Goal: Book appointment/travel/reservation

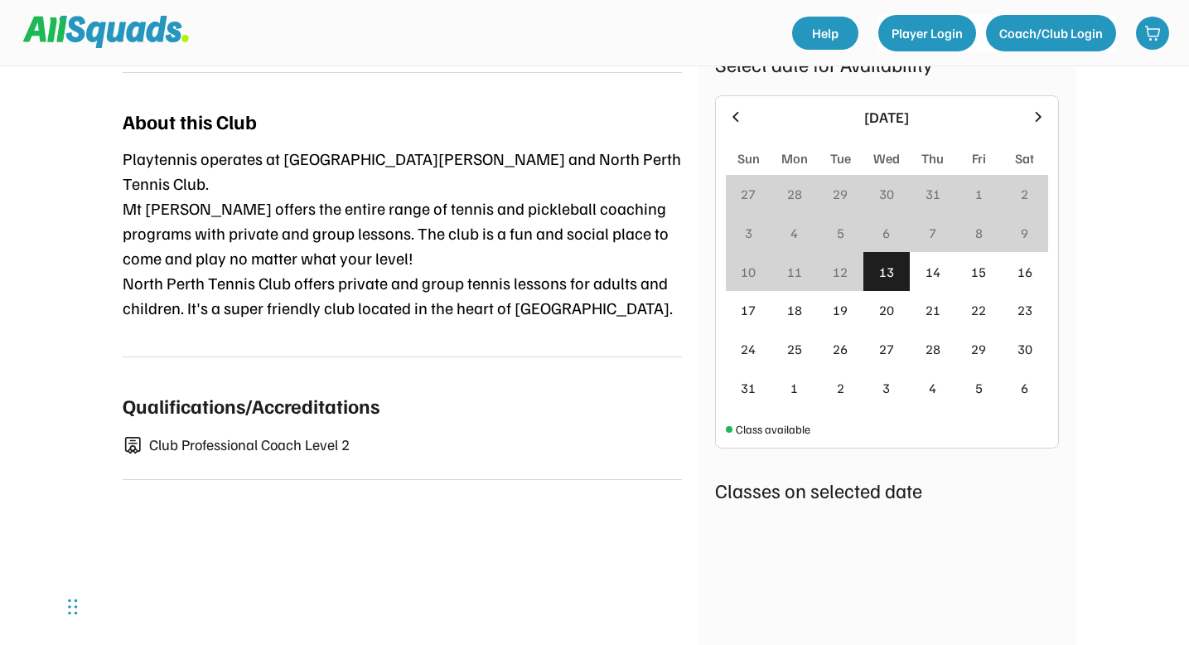
scroll to position [694, 0]
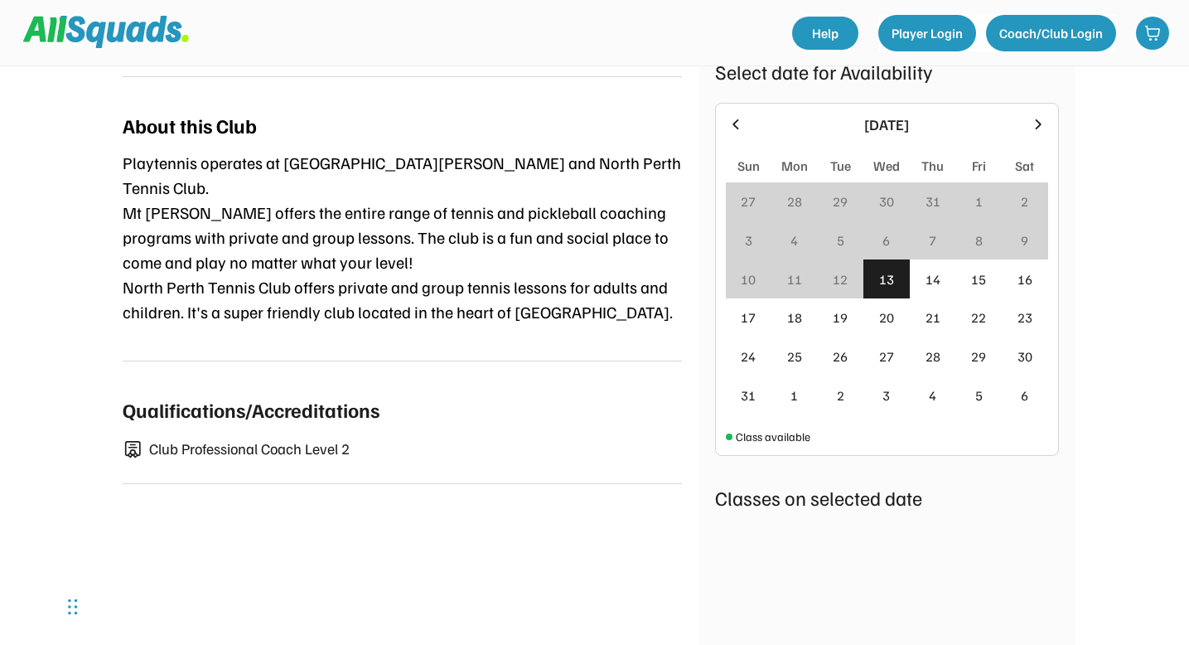
click at [1036, 115] on icon at bounding box center [1038, 124] width 18 height 18
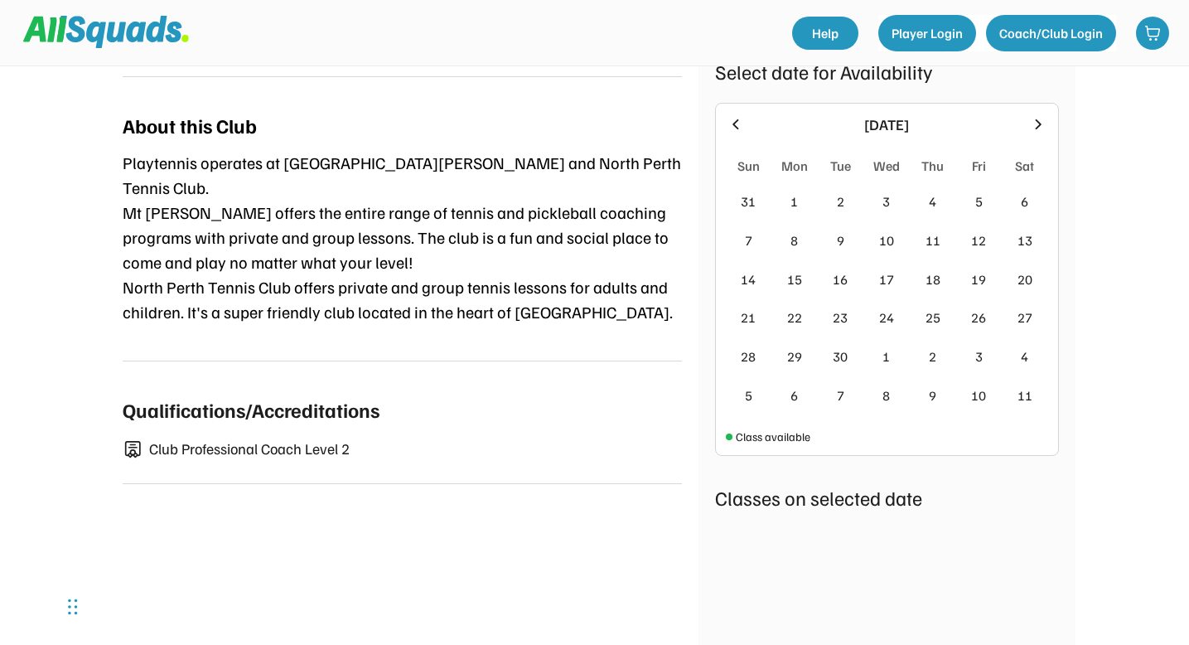
click at [1036, 115] on icon at bounding box center [1038, 124] width 18 height 18
click at [746, 114] on div "October 2025" at bounding box center [887, 125] width 322 height 22
click at [731, 115] on icon at bounding box center [736, 124] width 18 height 18
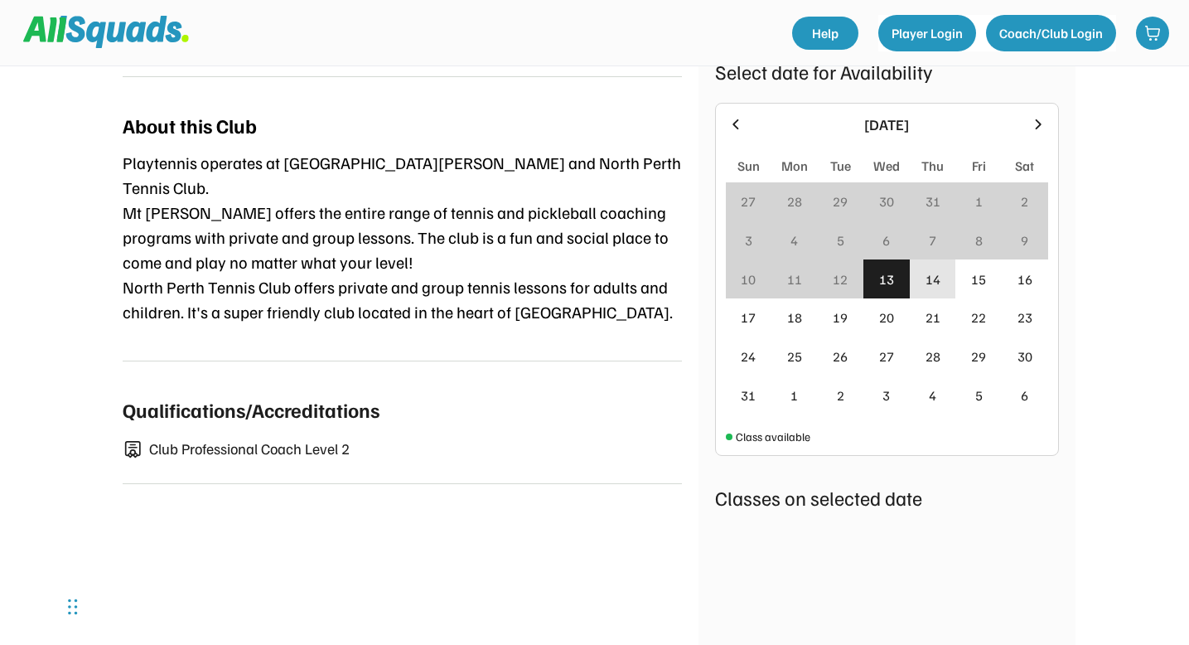
click at [930, 307] on div "21" at bounding box center [932, 317] width 15 height 20
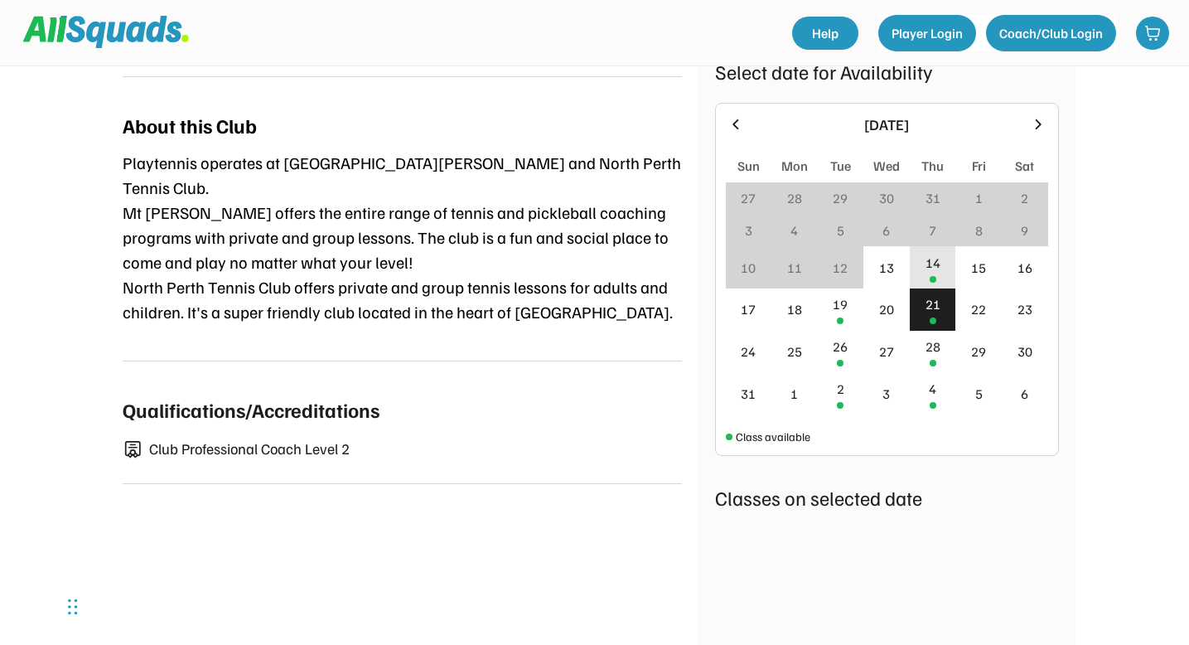
click at [942, 246] on div "14" at bounding box center [933, 267] width 46 height 42
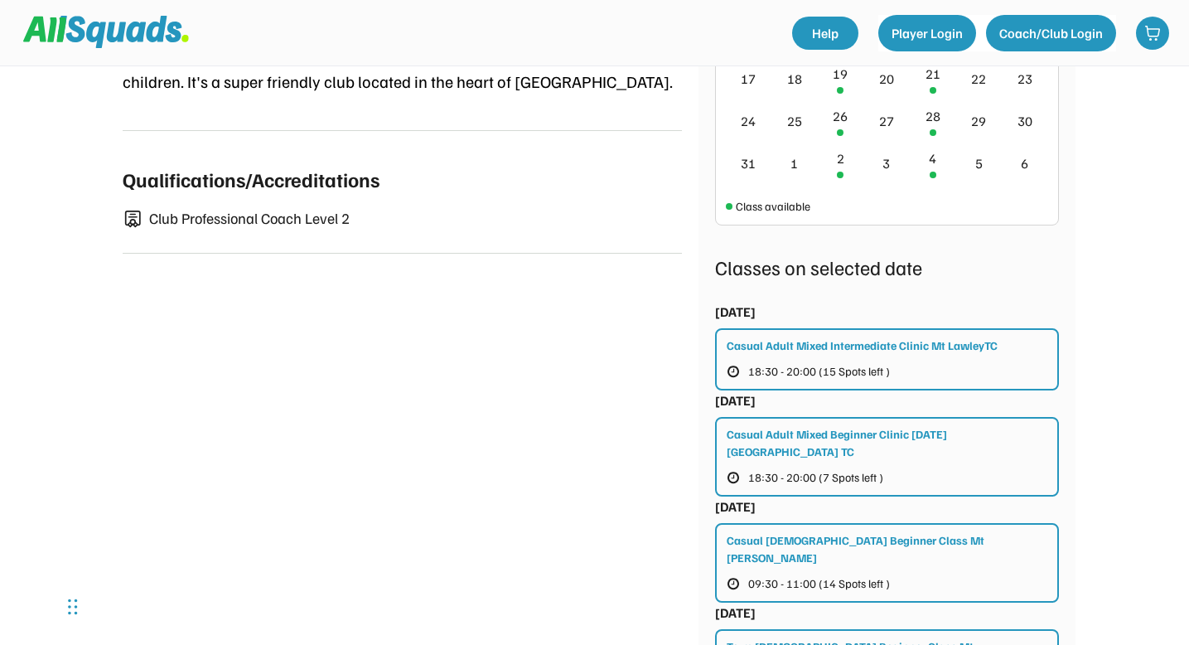
scroll to position [946, 0]
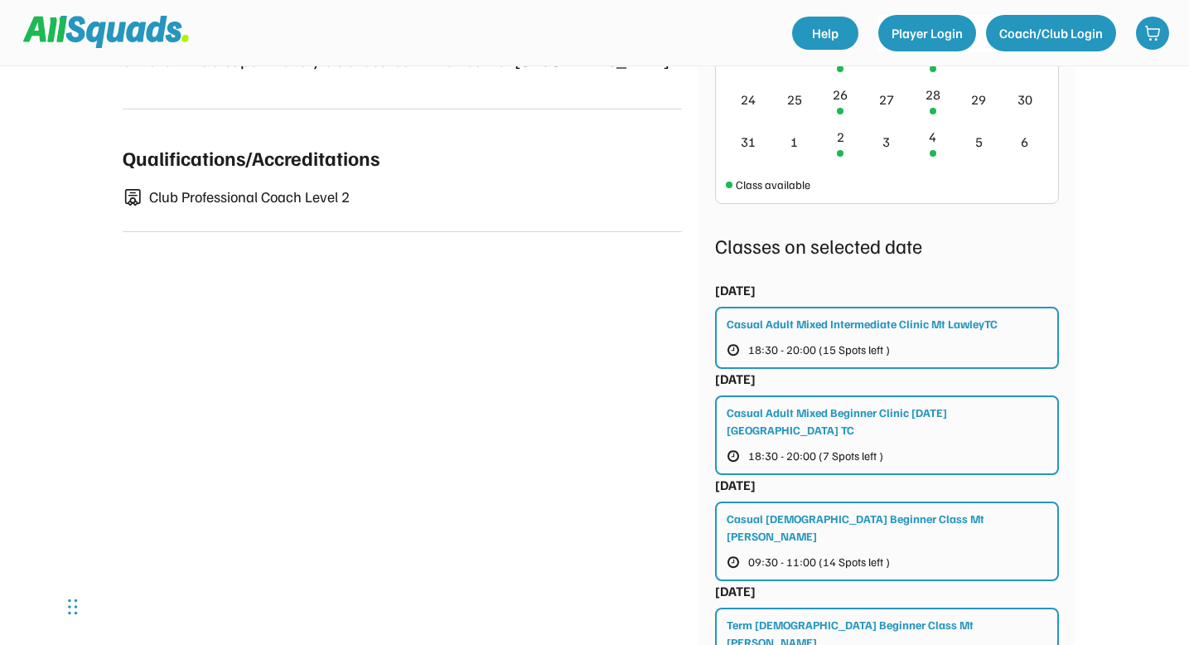
click at [943, 395] on div "Casual Adult Mixed Beginner Clinic Thursday North Perth TC 18:30 - 20:00 (7 Spo…" at bounding box center [887, 435] width 344 height 80
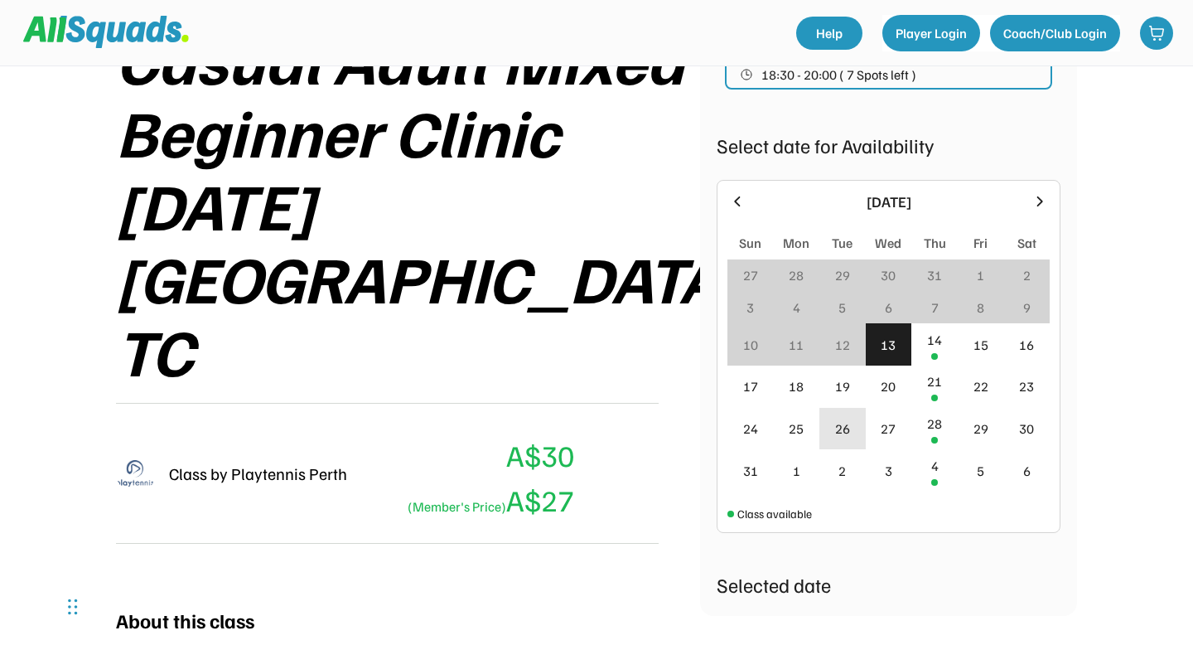
scroll to position [313, 0]
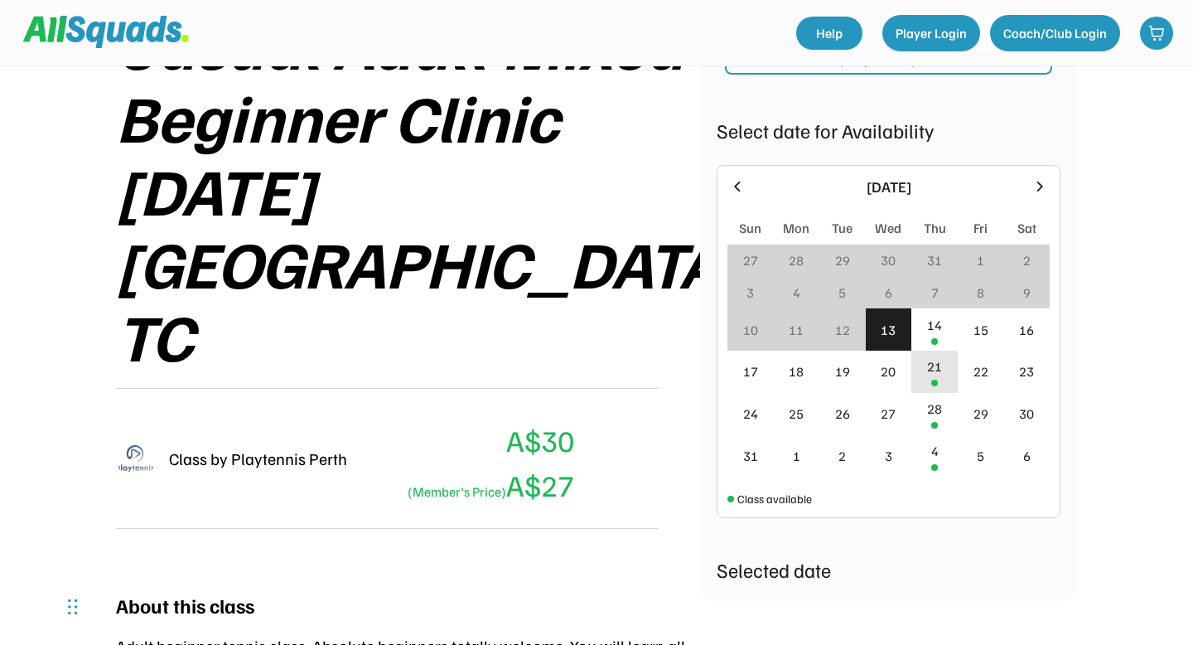
click at [922, 385] on div "21" at bounding box center [934, 371] width 46 height 42
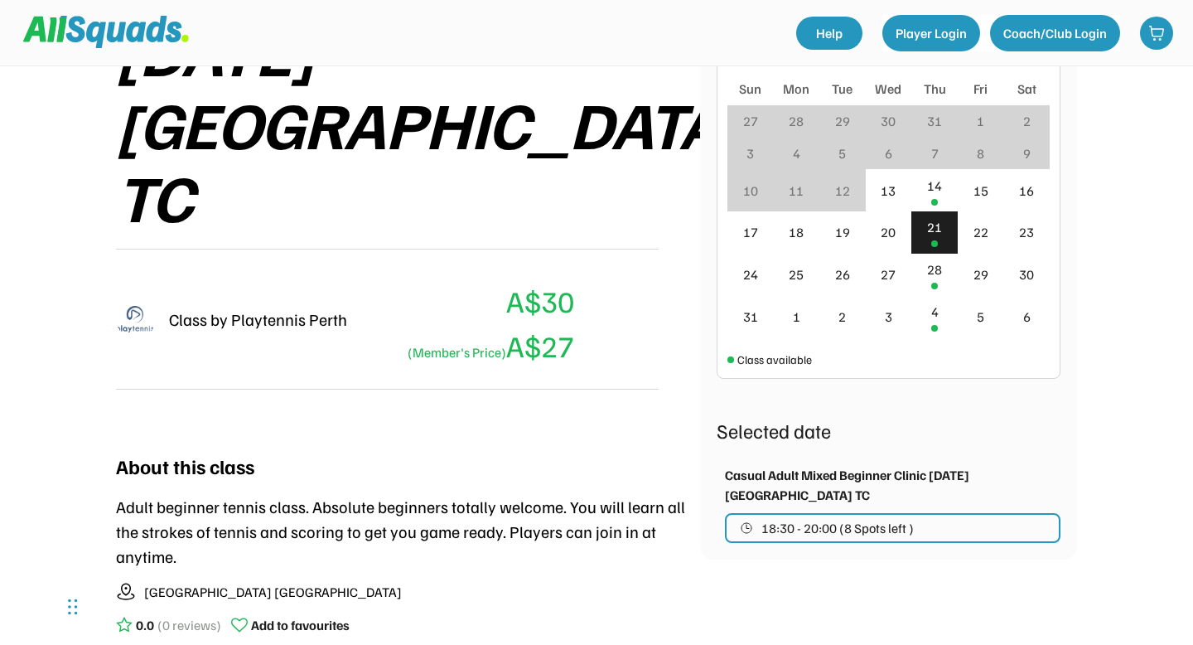
scroll to position [468, 0]
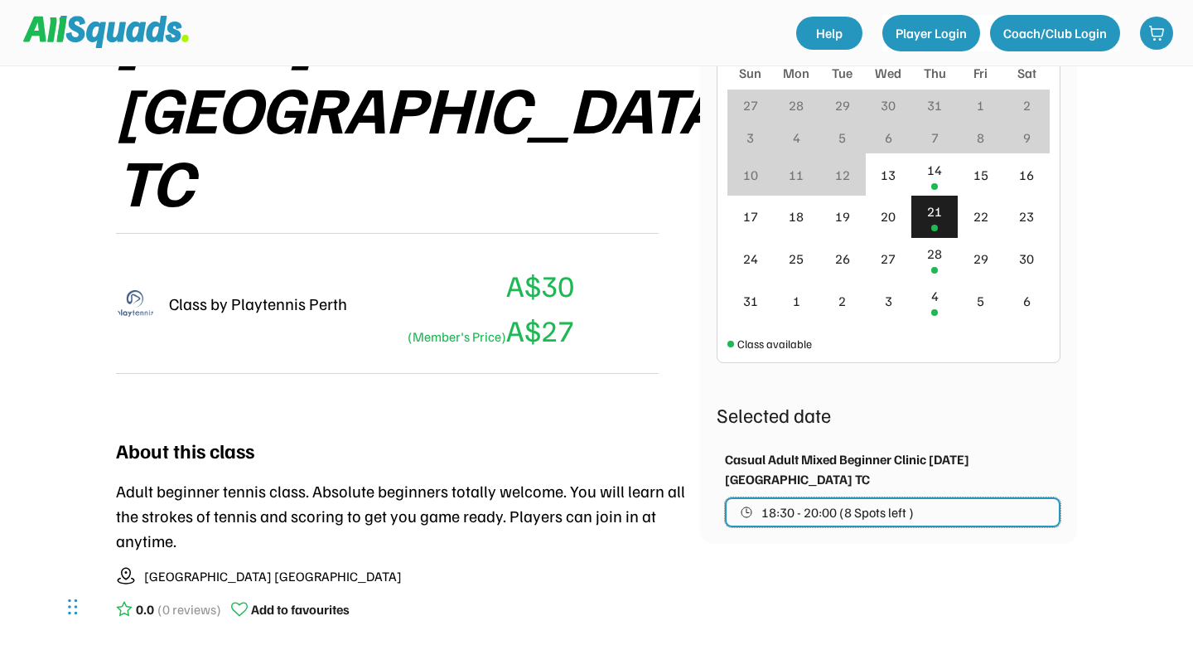
click at [766, 507] on span "18:30 - 20:00 (8 Spots left )" at bounding box center [837, 511] width 152 height 13
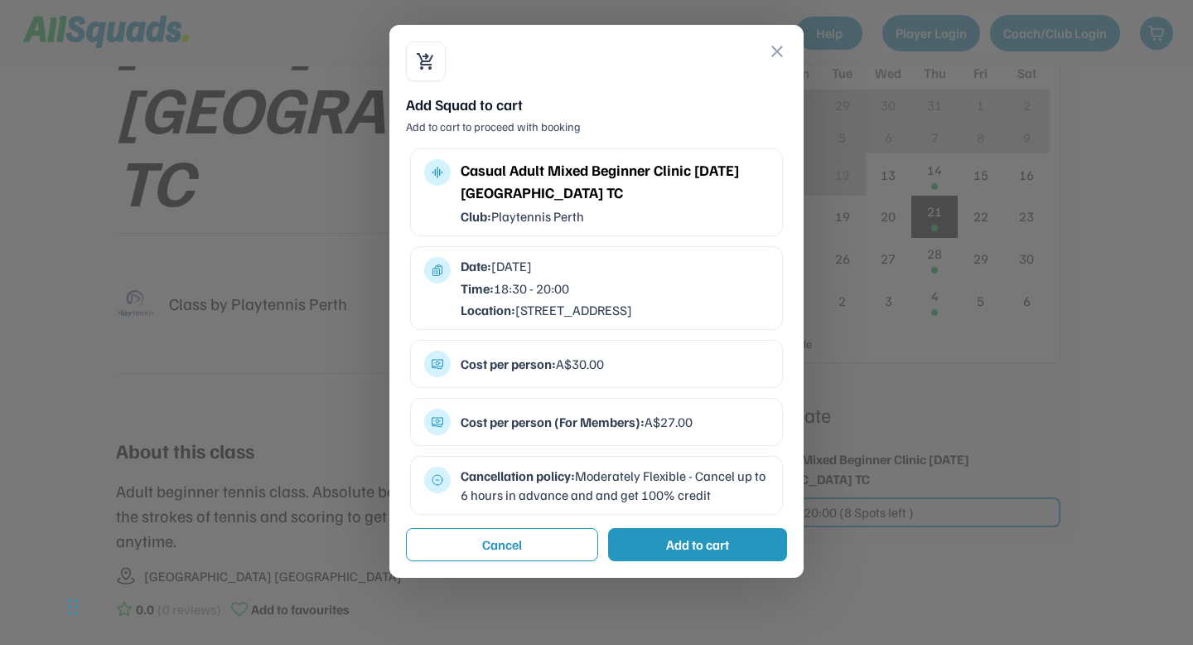
click at [848, 403] on div at bounding box center [596, 322] width 1193 height 645
click at [775, 51] on button "close" at bounding box center [777, 51] width 20 height 20
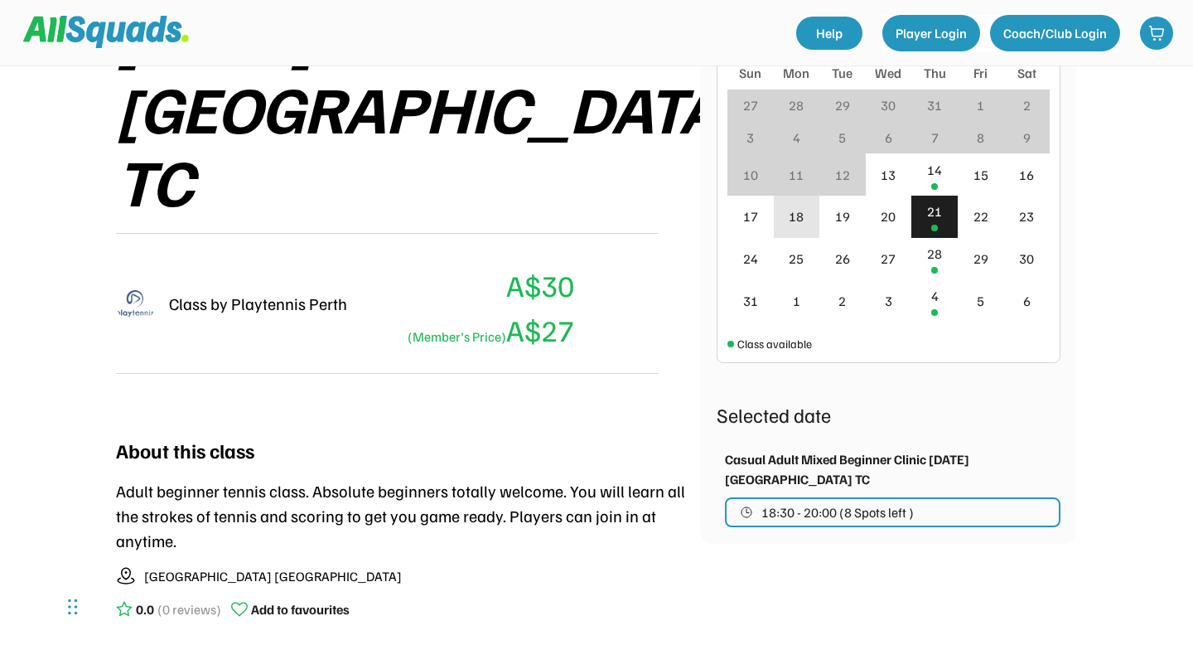
click at [805, 230] on div "18" at bounding box center [797, 217] width 46 height 42
click at [843, 225] on div "19" at bounding box center [842, 216] width 15 height 20
click at [886, 223] on div "20" at bounding box center [888, 216] width 15 height 20
click at [893, 255] on div "27" at bounding box center [888, 259] width 15 height 20
click at [943, 260] on div "28" at bounding box center [934, 259] width 46 height 42
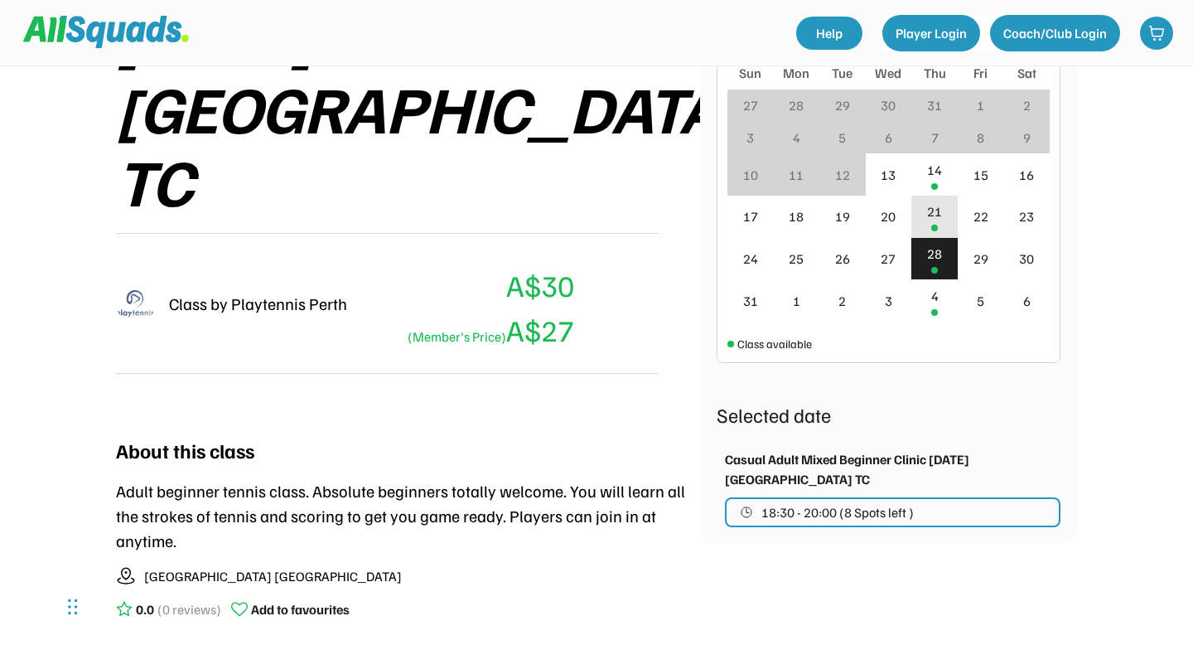
click at [940, 205] on div "21" at bounding box center [934, 211] width 15 height 20
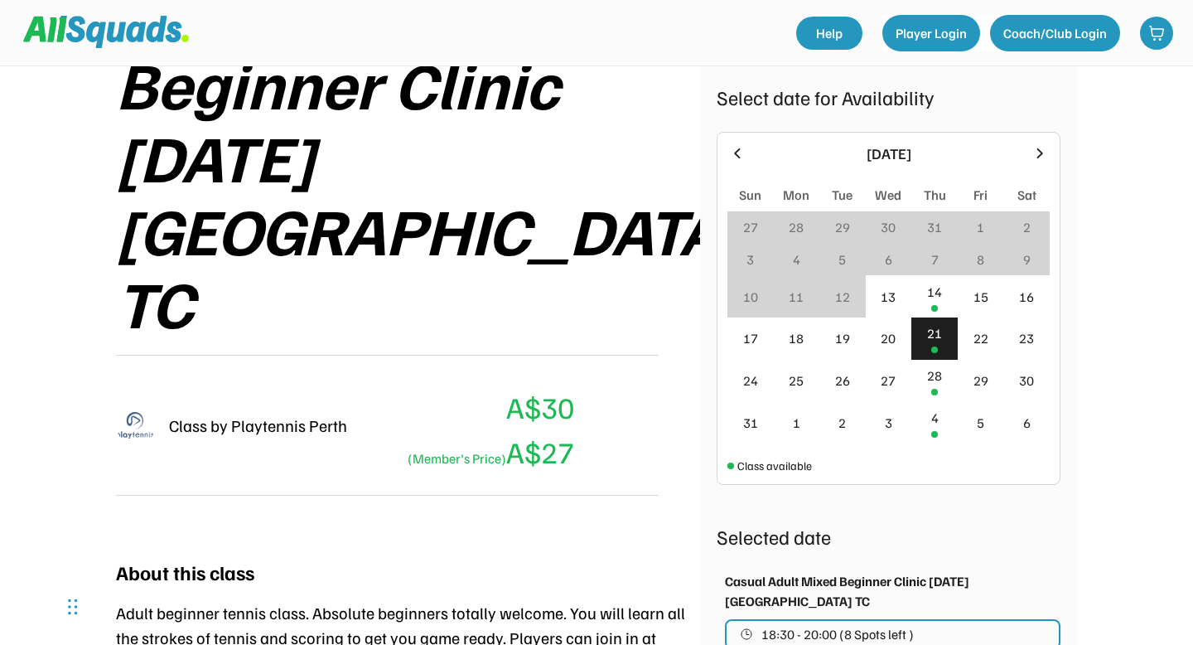
click at [1037, 153] on icon at bounding box center [1040, 153] width 18 height 18
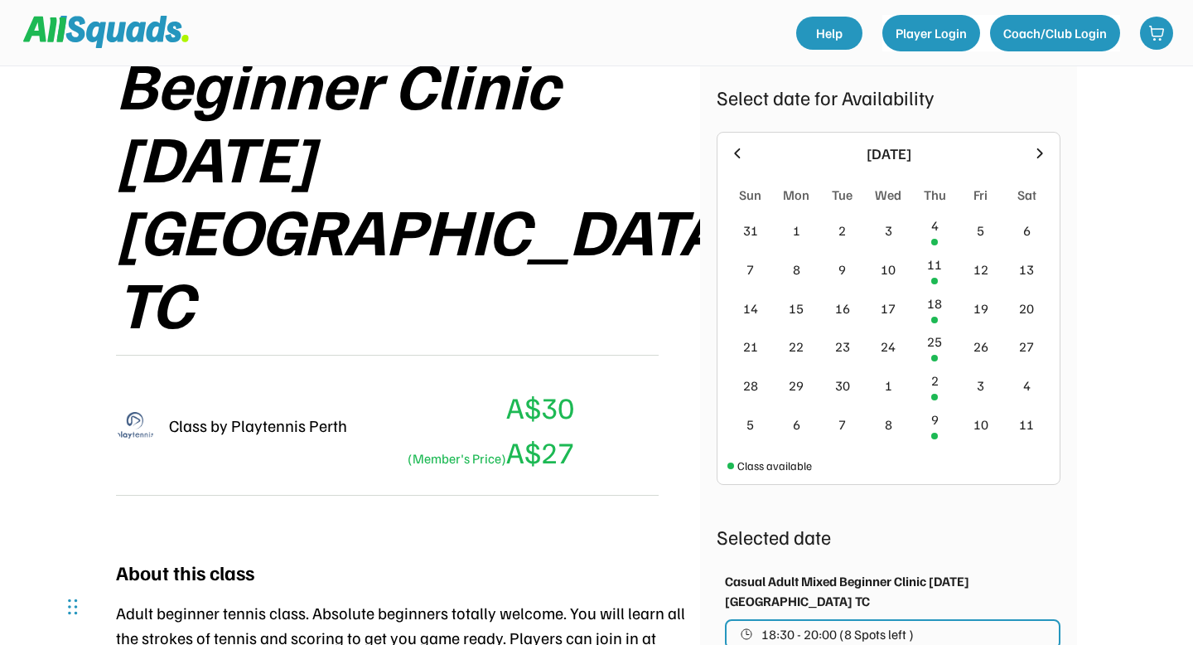
click at [737, 144] on icon at bounding box center [737, 153] width 18 height 18
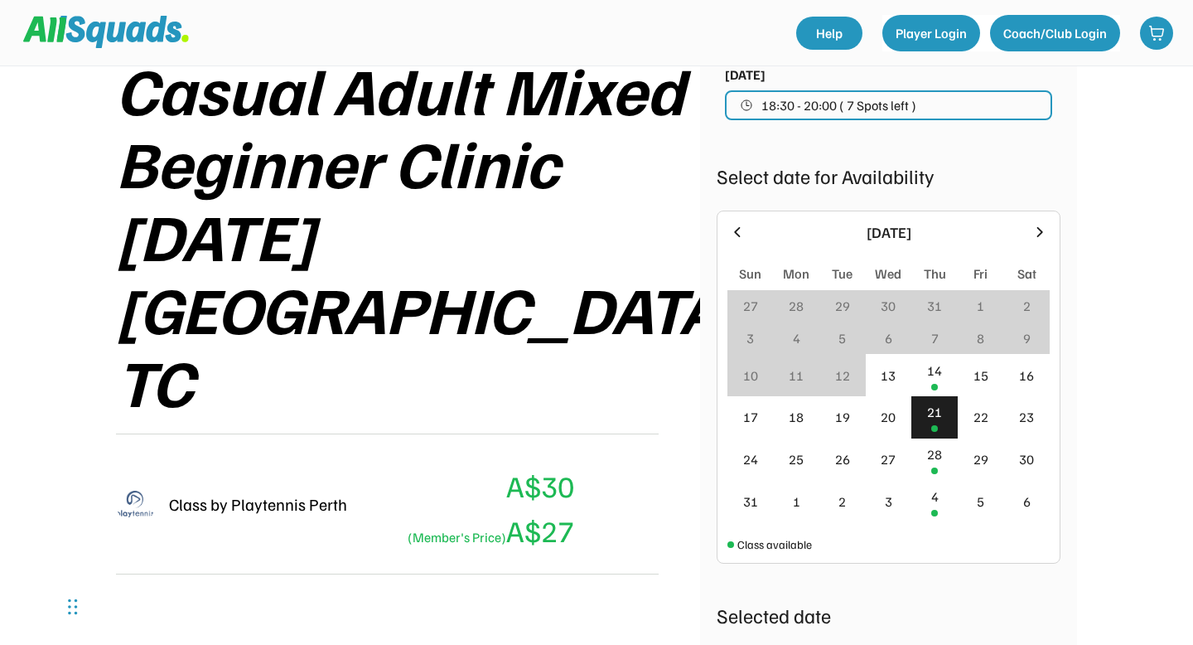
scroll to position [266, 0]
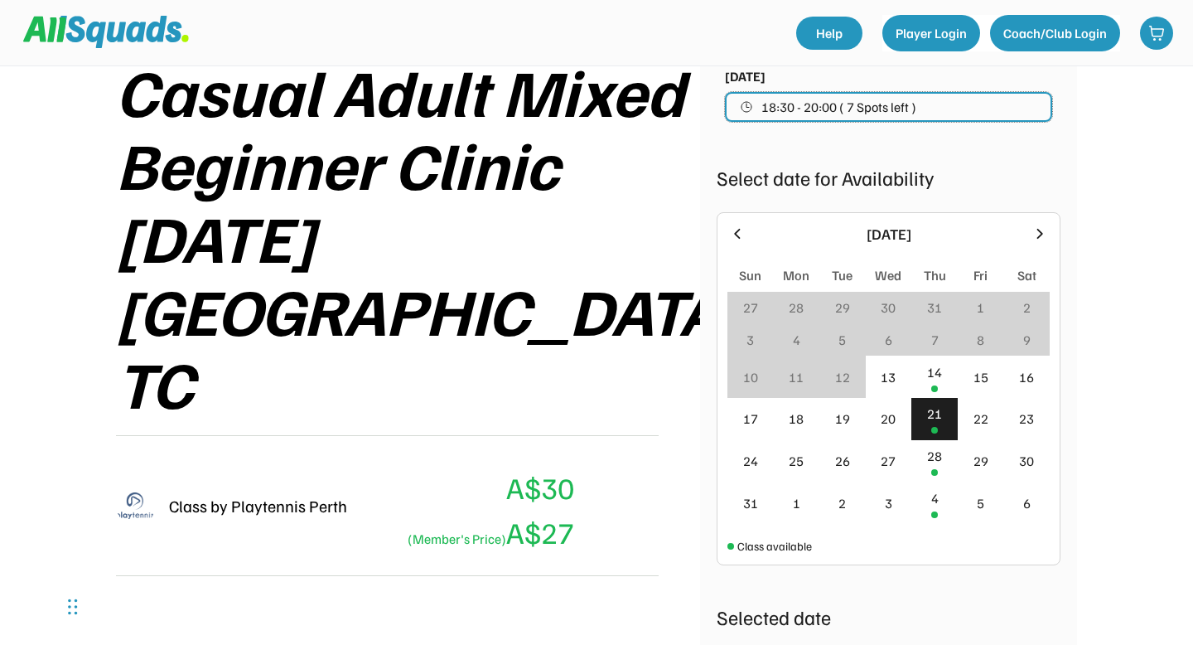
click at [869, 111] on span "18:30 - 20:00 ( 7 Spots left )" at bounding box center [838, 106] width 155 height 13
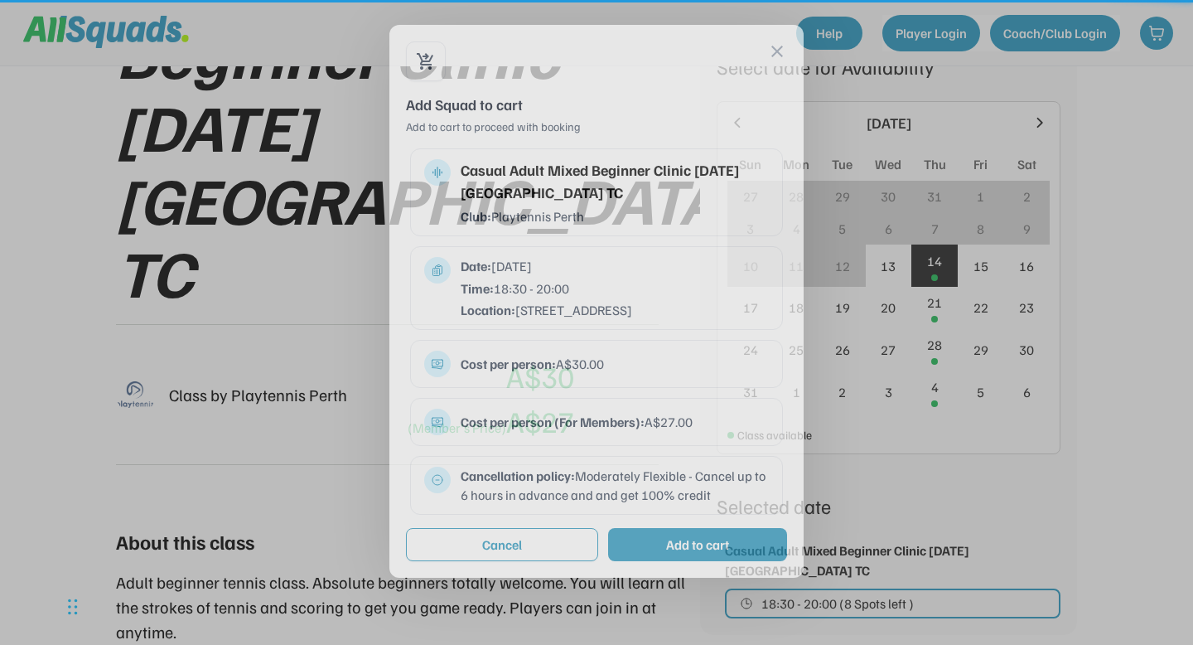
scroll to position [414, 0]
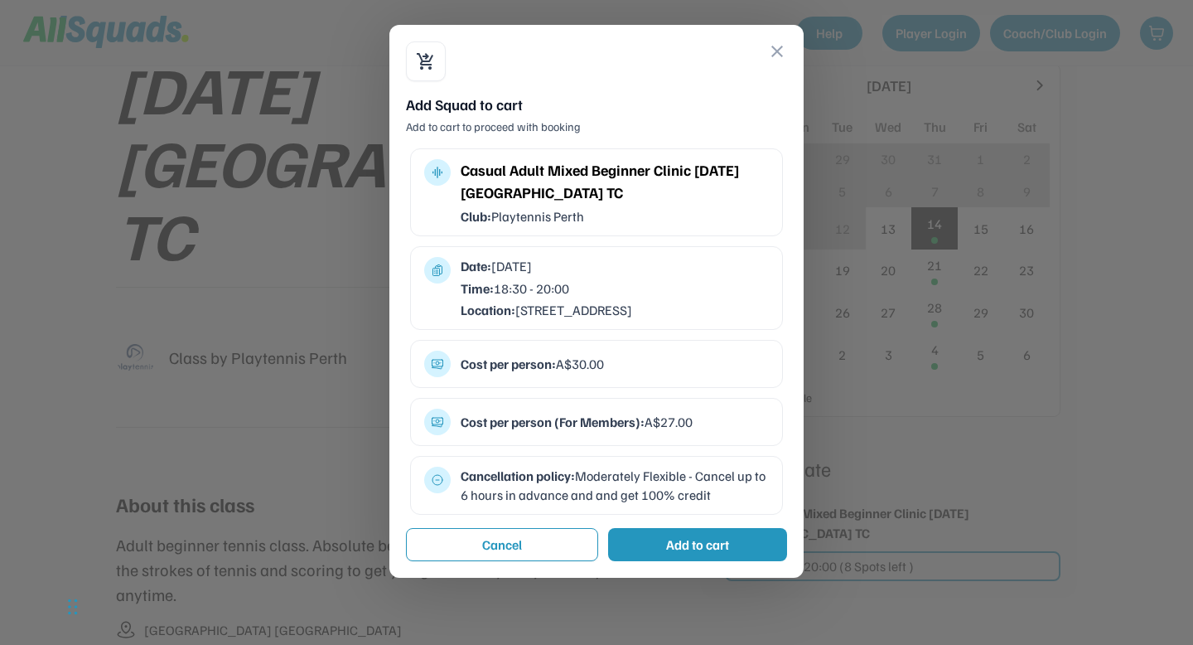
click at [897, 168] on div at bounding box center [596, 322] width 1193 height 645
click at [779, 52] on button "close" at bounding box center [777, 51] width 20 height 20
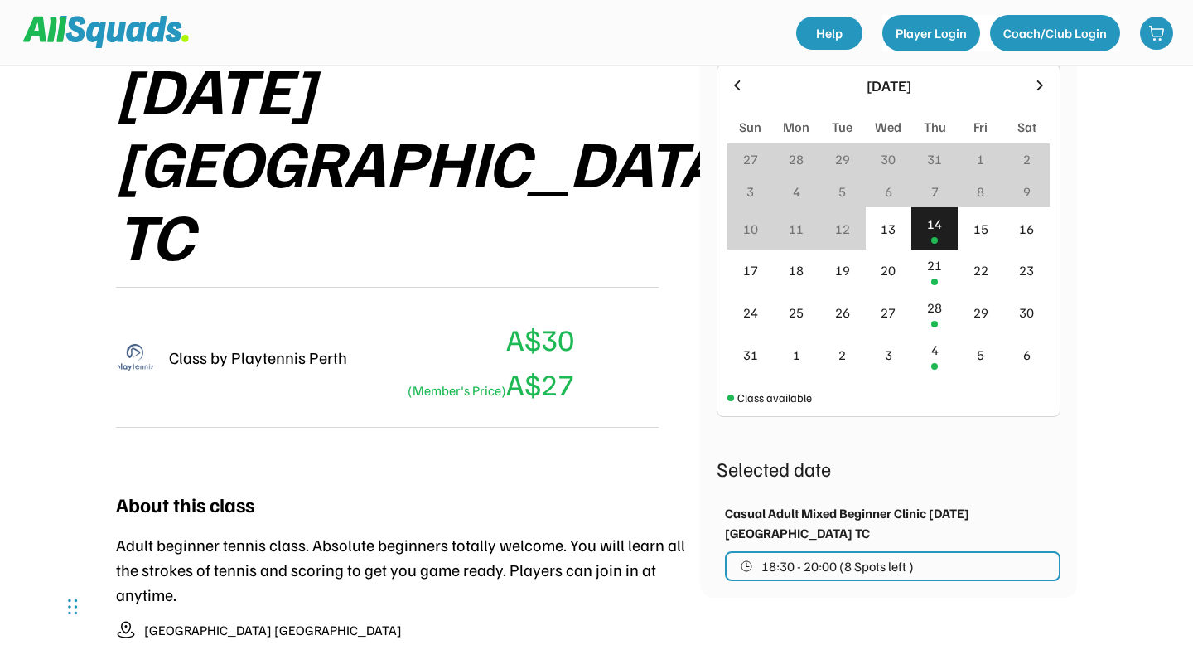
click at [932, 234] on div "14" at bounding box center [934, 228] width 46 height 42
click at [934, 271] on div "21" at bounding box center [934, 265] width 15 height 20
click at [930, 279] on div "21" at bounding box center [934, 270] width 46 height 42
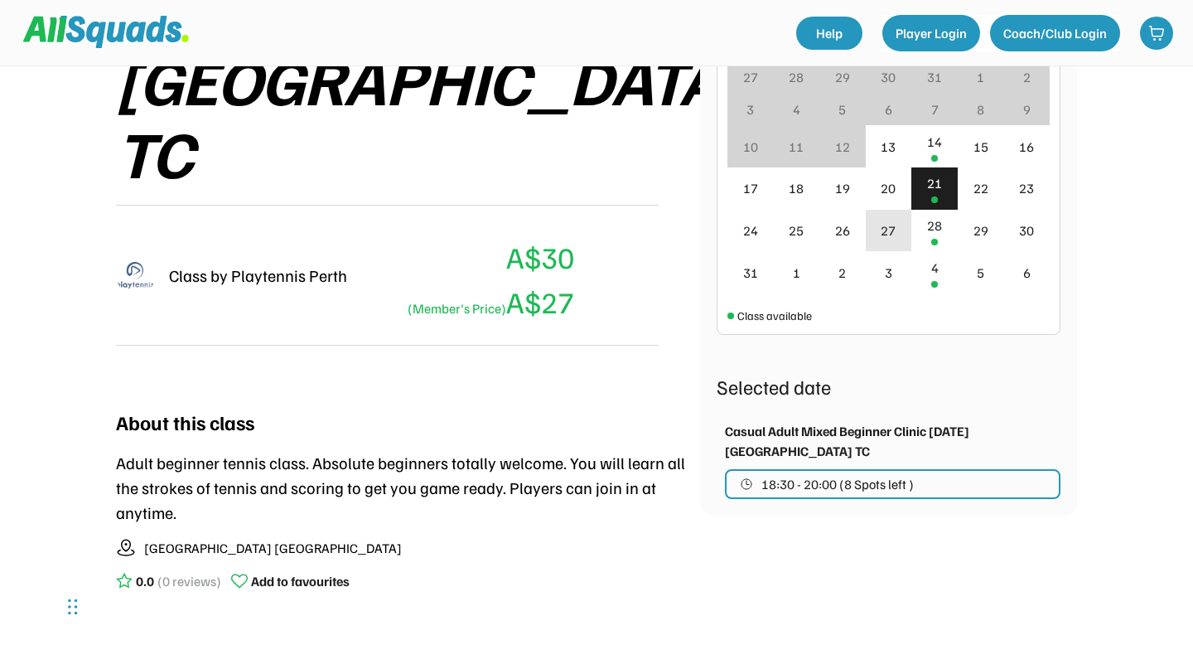
scroll to position [517, 0]
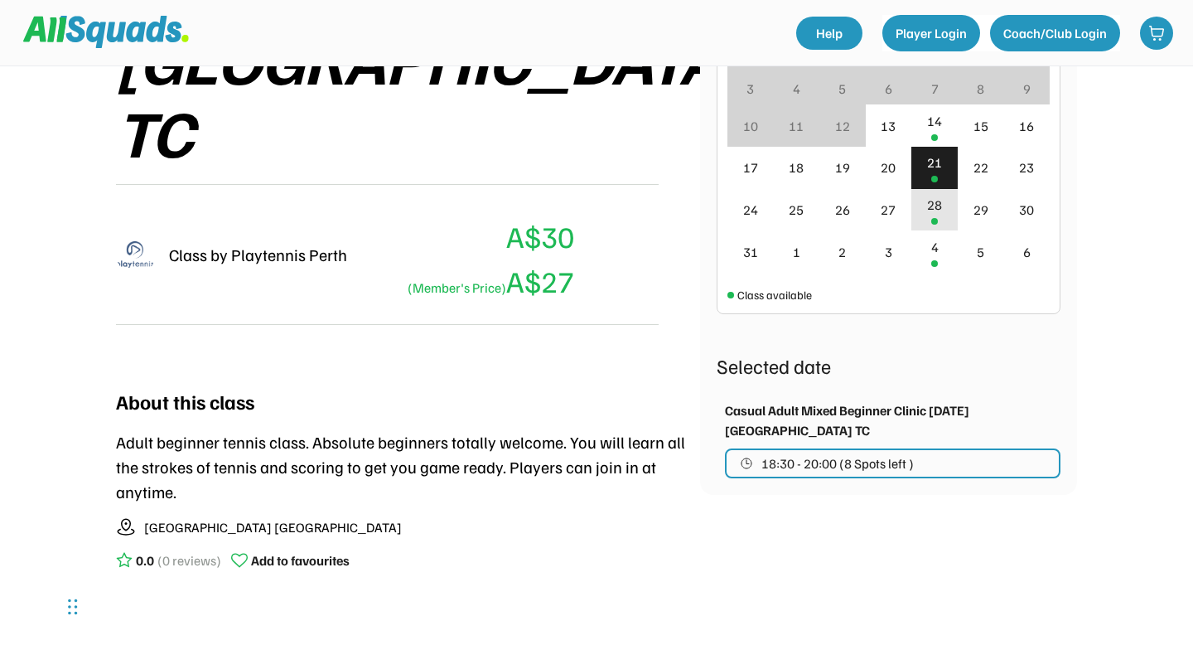
click at [933, 215] on div "28" at bounding box center [934, 210] width 46 height 42
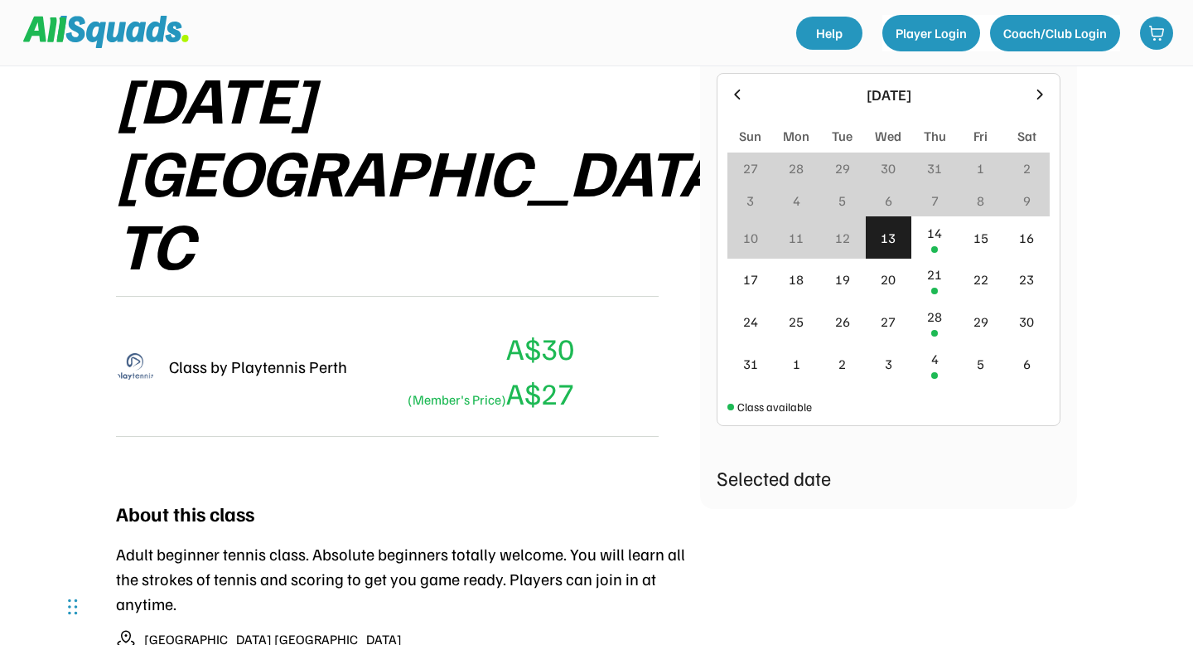
scroll to position [398, 0]
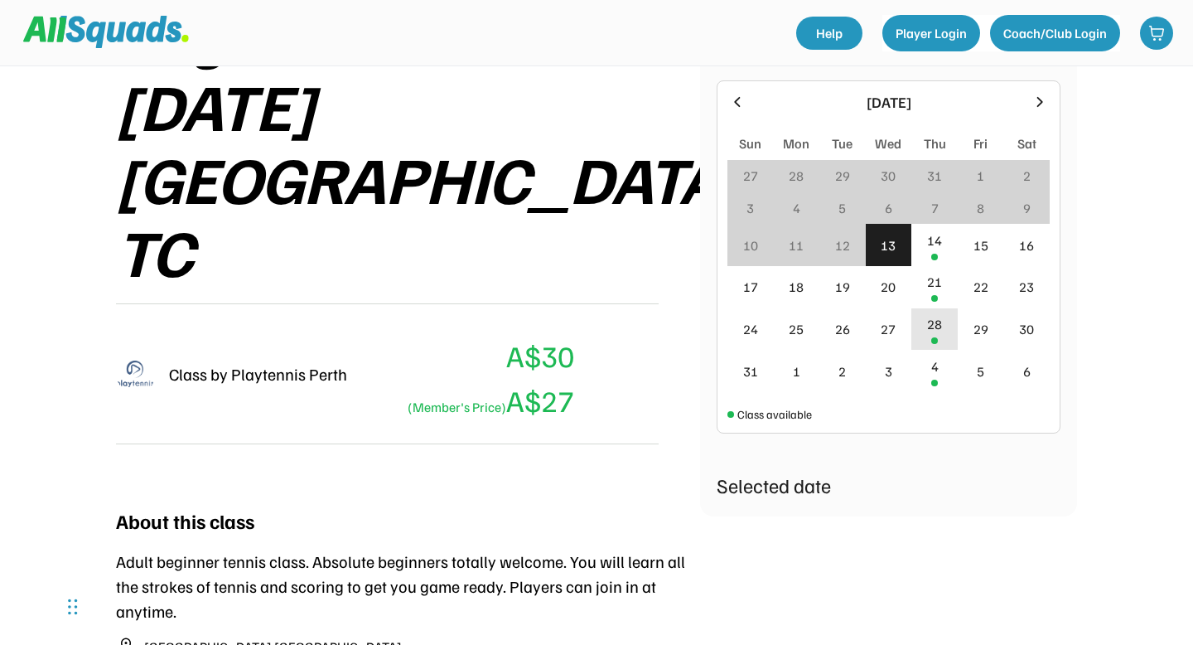
click at [930, 319] on div "28" at bounding box center [934, 324] width 15 height 20
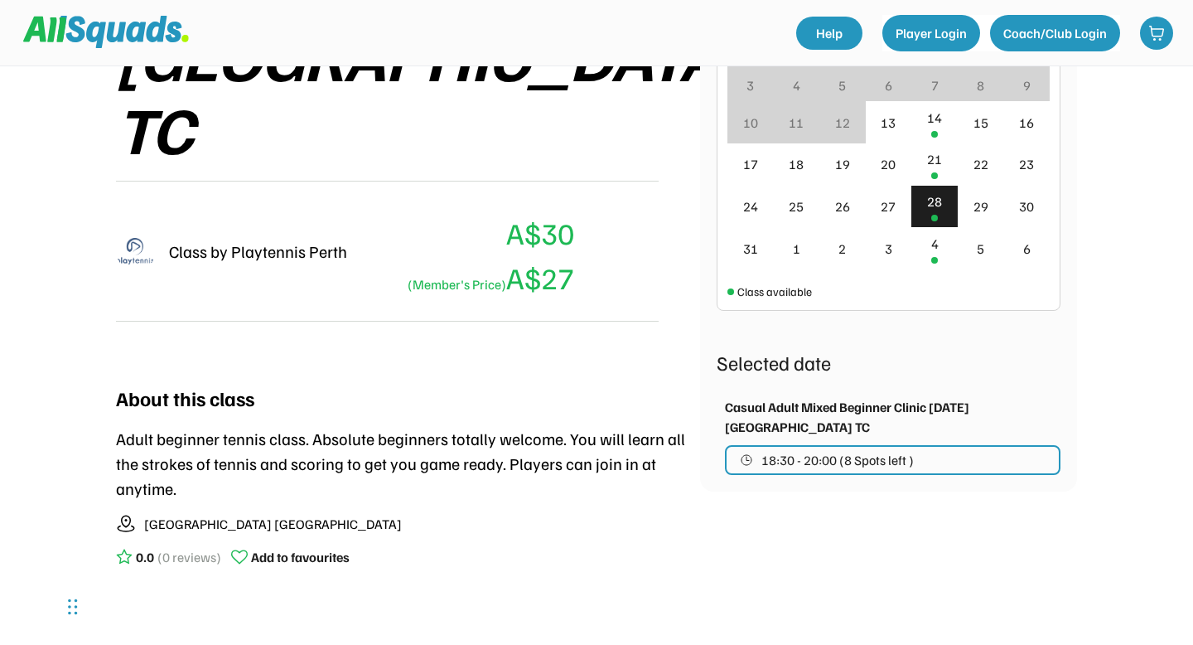
scroll to position [510, 0]
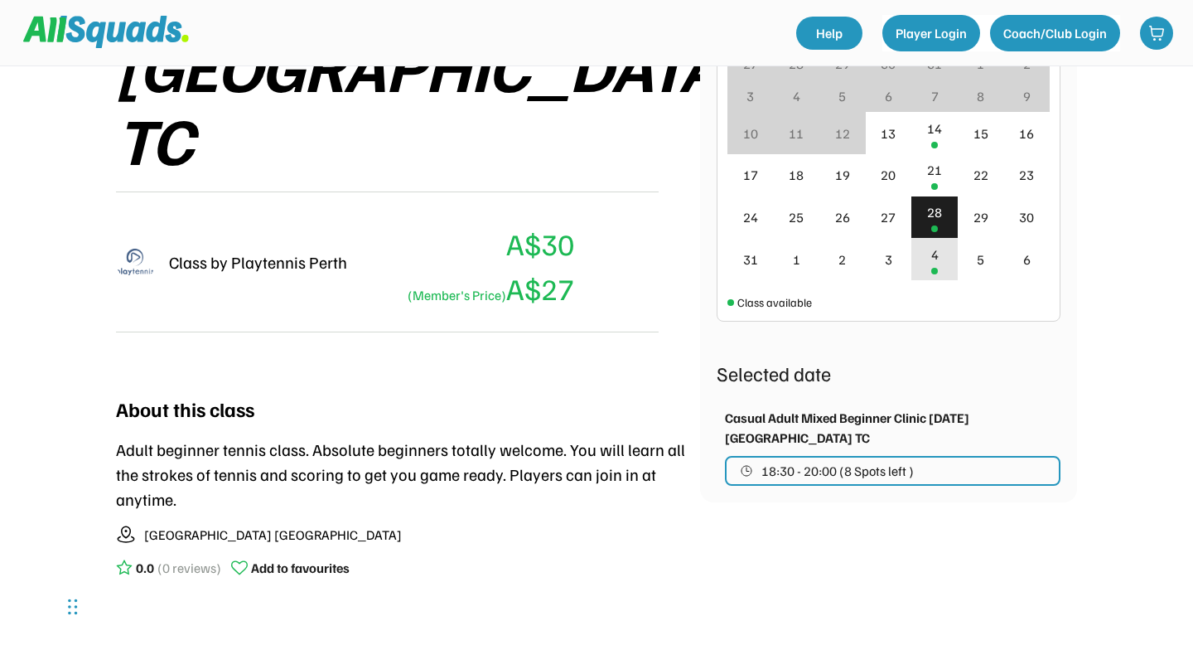
click at [935, 264] on div "4" at bounding box center [934, 259] width 46 height 42
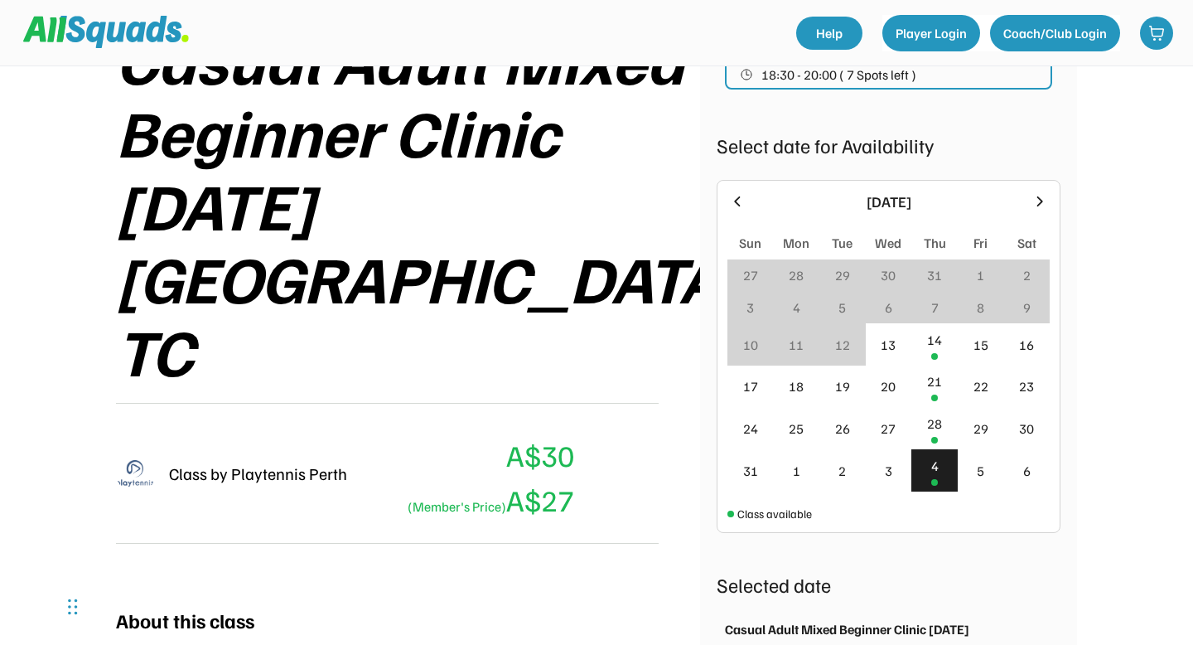
scroll to position [278, 0]
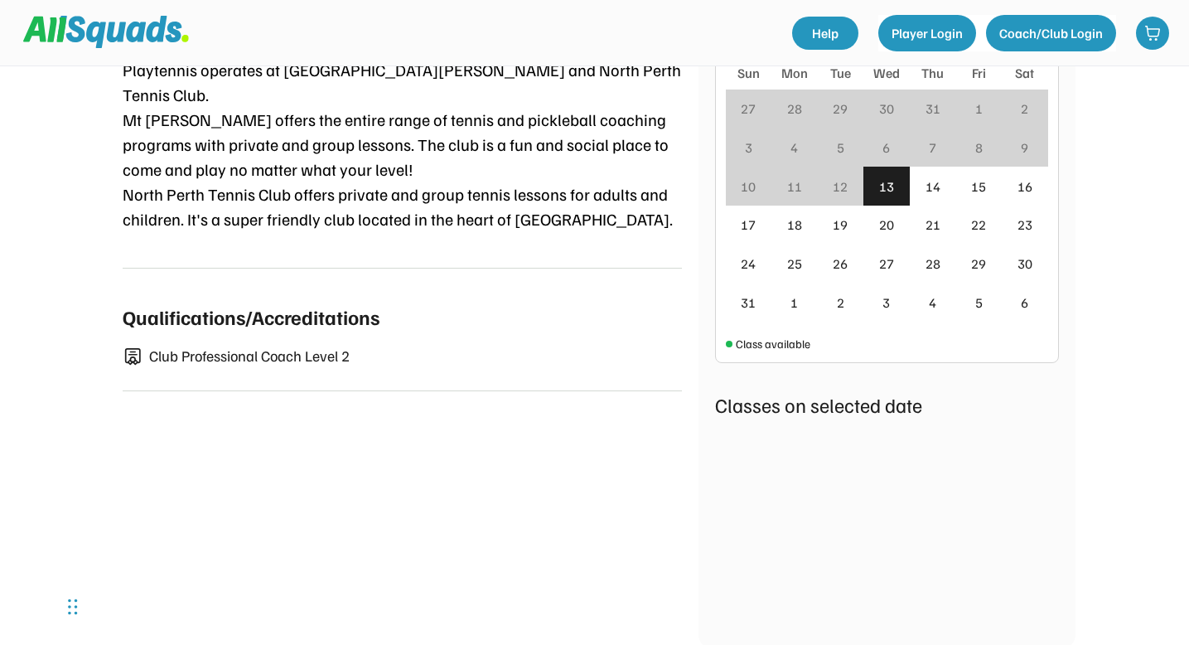
scroll to position [530, 0]
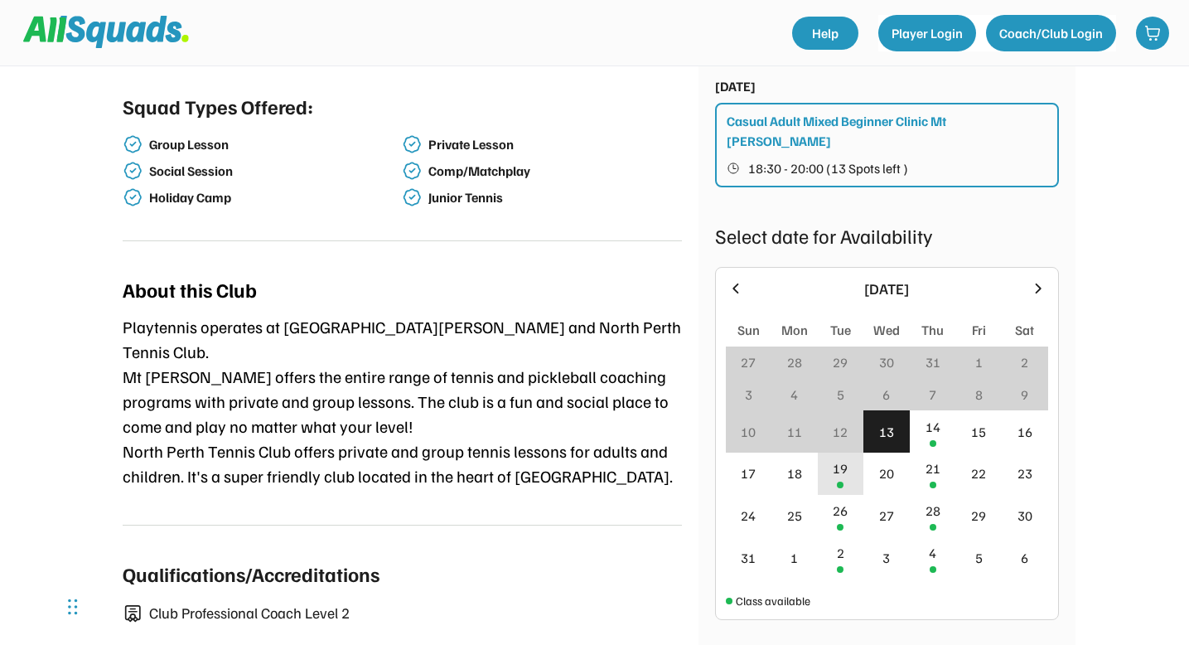
click at [835, 452] on div "19" at bounding box center [841, 473] width 46 height 42
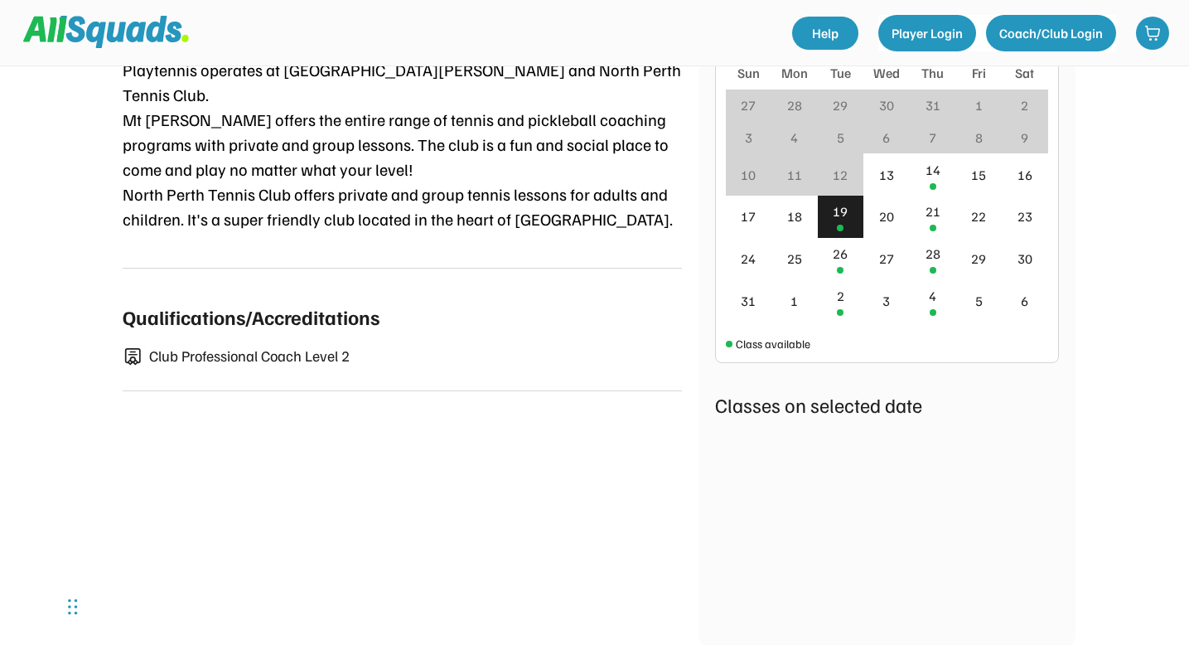
scroll to position [785, 0]
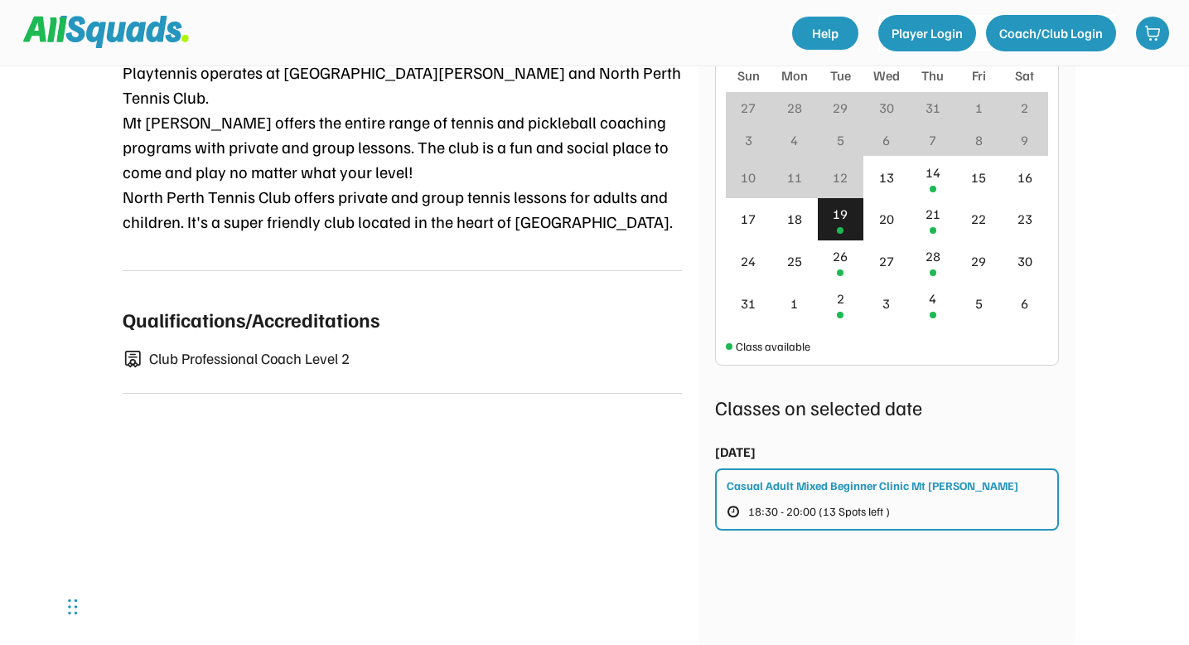
drag, startPoint x: 340, startPoint y: 143, endPoint x: 723, endPoint y: 416, distance: 471.1
click at [723, 442] on div "Tue 19 August, 2025" at bounding box center [735, 452] width 41 height 20
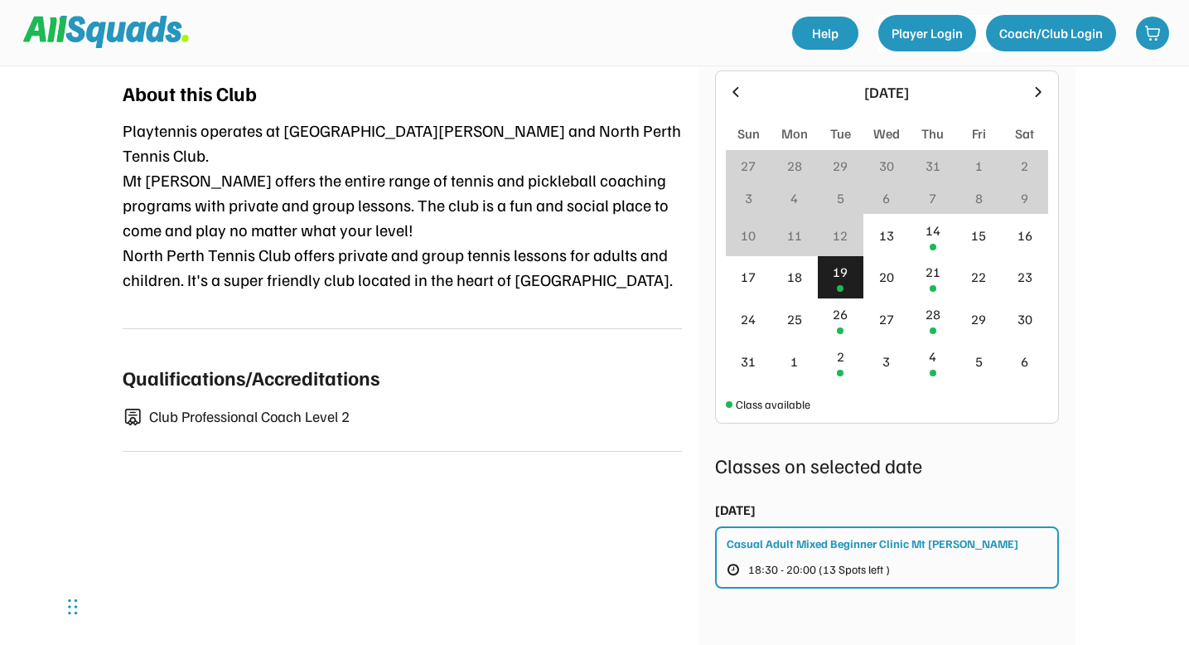
scroll to position [726, 0]
